Goal: Task Accomplishment & Management: Manage account settings

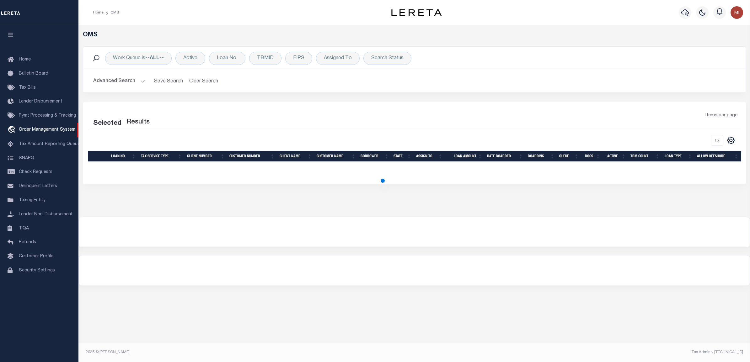
select select "200"
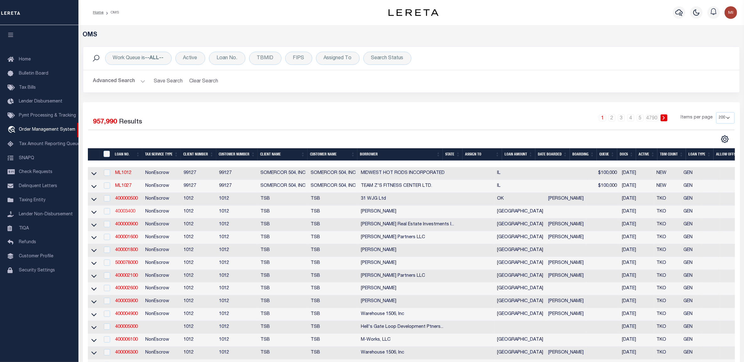
click at [127, 213] on link "40003400" at bounding box center [125, 212] width 20 height 4
type input "40003400"
type input "[PERSON_NAME]"
select select "False"
select select
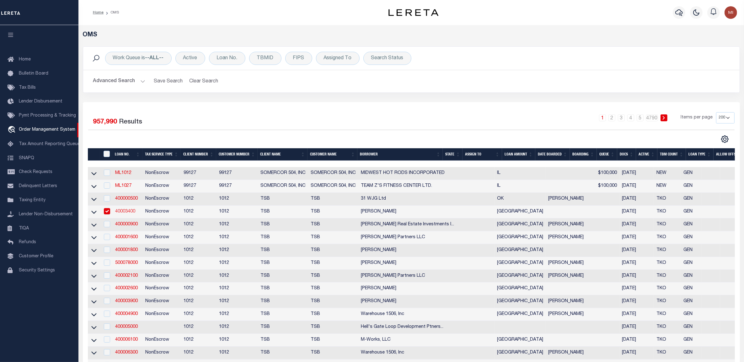
select select
select select "NonEscrow"
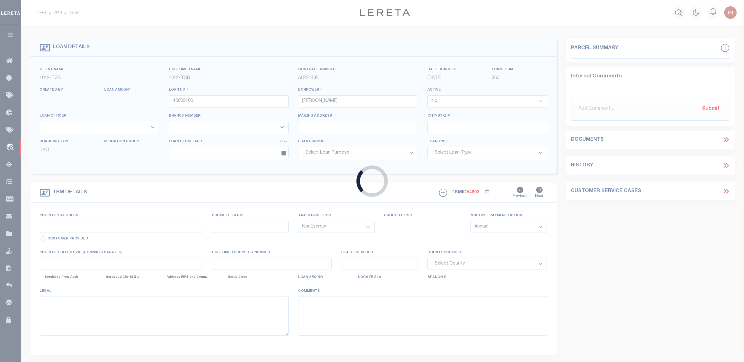
select select "56"
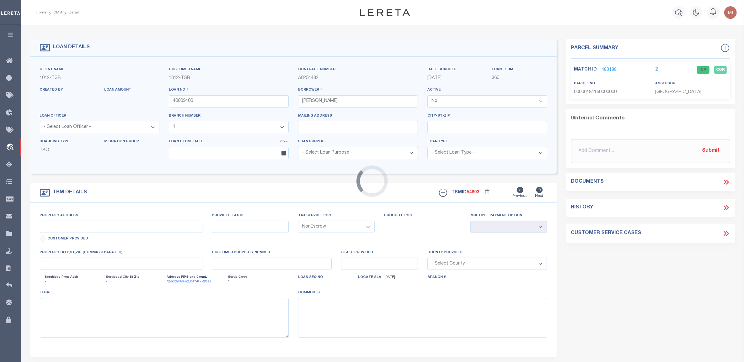
type input "5910 [PERSON_NAME]"
select select
type input "[GEOGRAPHIC_DATA]"
select select "[GEOGRAPHIC_DATA]"
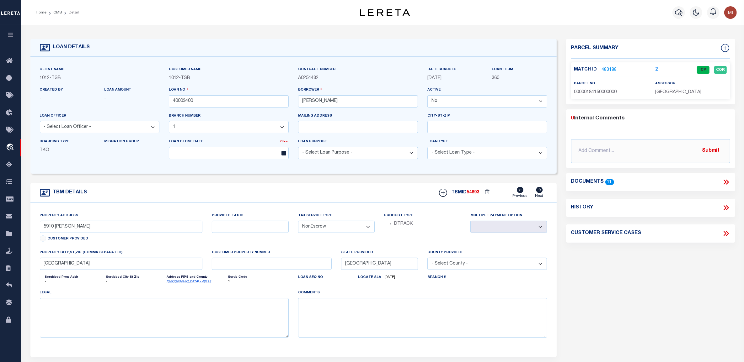
click at [724, 180] on icon at bounding box center [726, 182] width 8 height 8
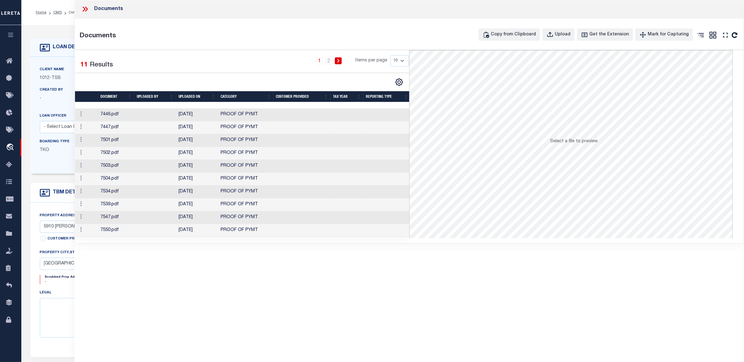
click at [113, 117] on td "7446.pdf" at bounding box center [116, 115] width 36 height 13
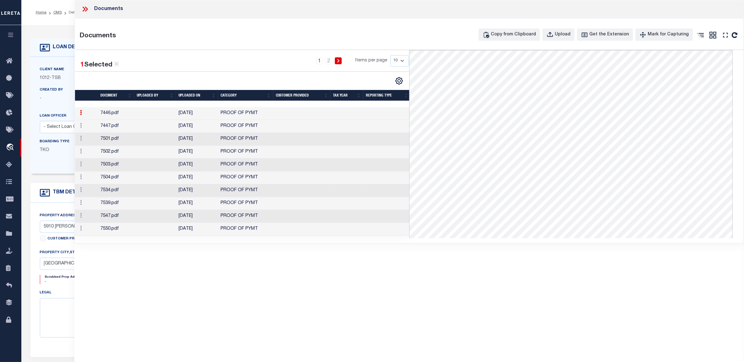
click at [81, 115] on icon at bounding box center [81, 112] width 2 height 5
click at [79, 128] on link at bounding box center [80, 126] width 7 height 5
click at [562, 32] on div "Upload" at bounding box center [563, 34] width 16 height 7
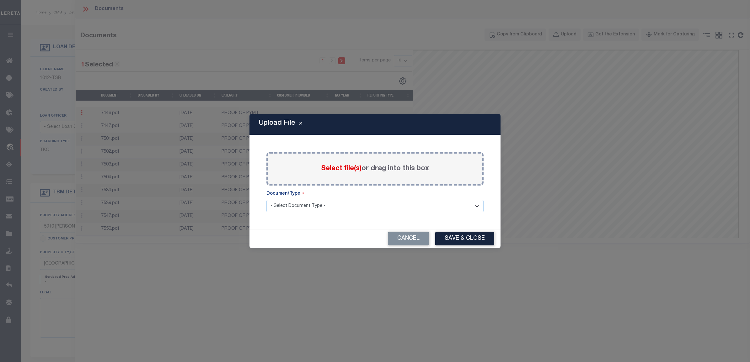
click at [319, 204] on select "- Select Document Type - LEGAL TAX SERVICE DOCUMENTS" at bounding box center [374, 206] width 217 height 12
select select "LEG"
click at [266, 200] on select "- Select Document Type - LEGAL TAX SERVICE DOCUMENTS" at bounding box center [374, 206] width 217 height 12
click at [336, 168] on span "Select file(s)" at bounding box center [341, 168] width 40 height 7
click at [0, 0] on input "Select file(s) or drag into this box" at bounding box center [0, 0] width 0 height 0
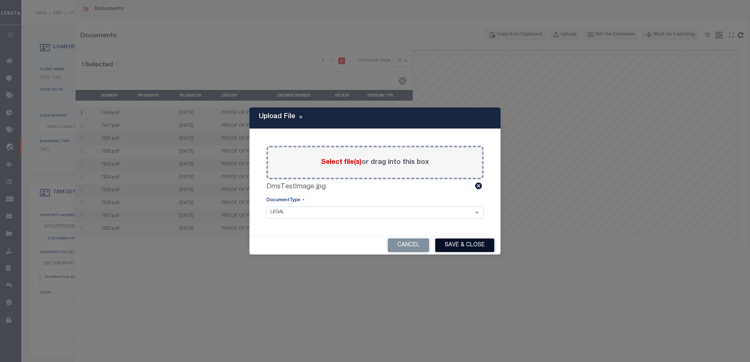
click at [479, 246] on button "Save & Close" at bounding box center [464, 245] width 59 height 13
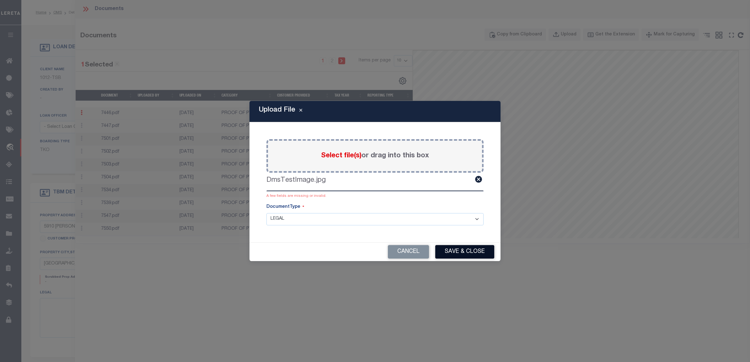
click at [457, 249] on button "Save & Close" at bounding box center [464, 251] width 59 height 13
